Goal: Transaction & Acquisition: Purchase product/service

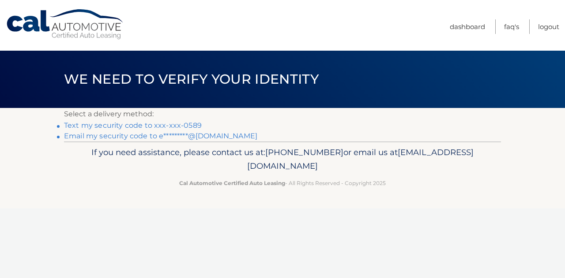
click at [150, 124] on link "Text my security code to xxx-xxx-0589" at bounding box center [133, 125] width 138 height 8
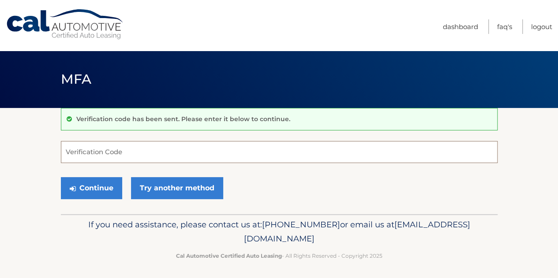
click at [141, 149] on input "Verification Code" at bounding box center [279, 152] width 437 height 22
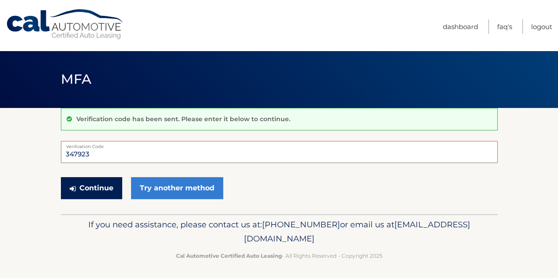
type input "347923"
click at [97, 194] on button "Continue" at bounding box center [91, 188] width 61 height 22
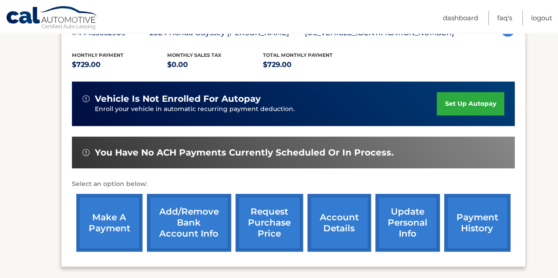
scroll to position [176, 0]
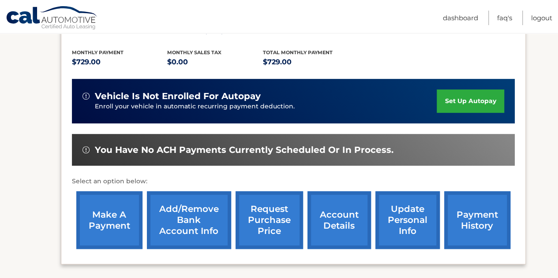
click at [112, 213] on link "make a payment" at bounding box center [109, 220] width 66 height 58
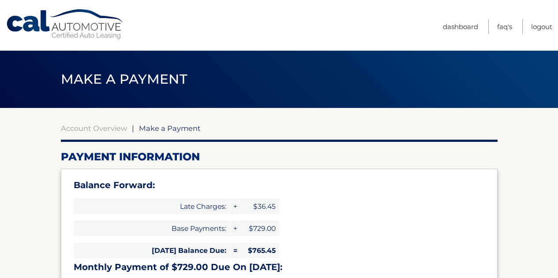
select select "OGM0ZGQ3ZDgtMmQ1Ni00MmQ5LWFhNDQtODFiZmE0ZTc2NDU2"
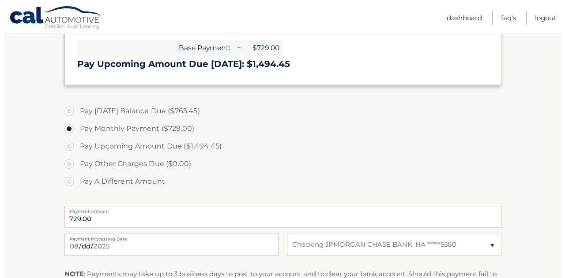
scroll to position [353, 0]
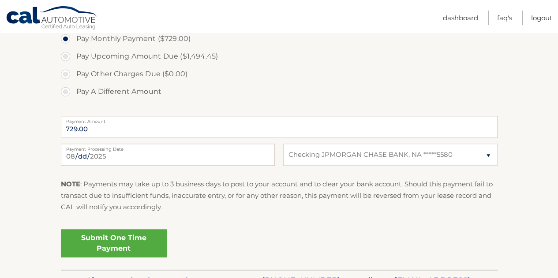
click at [125, 244] on link "Submit One Time Payment" at bounding box center [114, 243] width 106 height 28
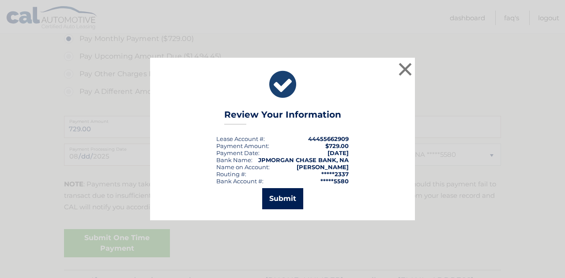
click at [278, 199] on button "Submit" at bounding box center [282, 198] width 41 height 21
